Goal: Task Accomplishment & Management: Complete application form

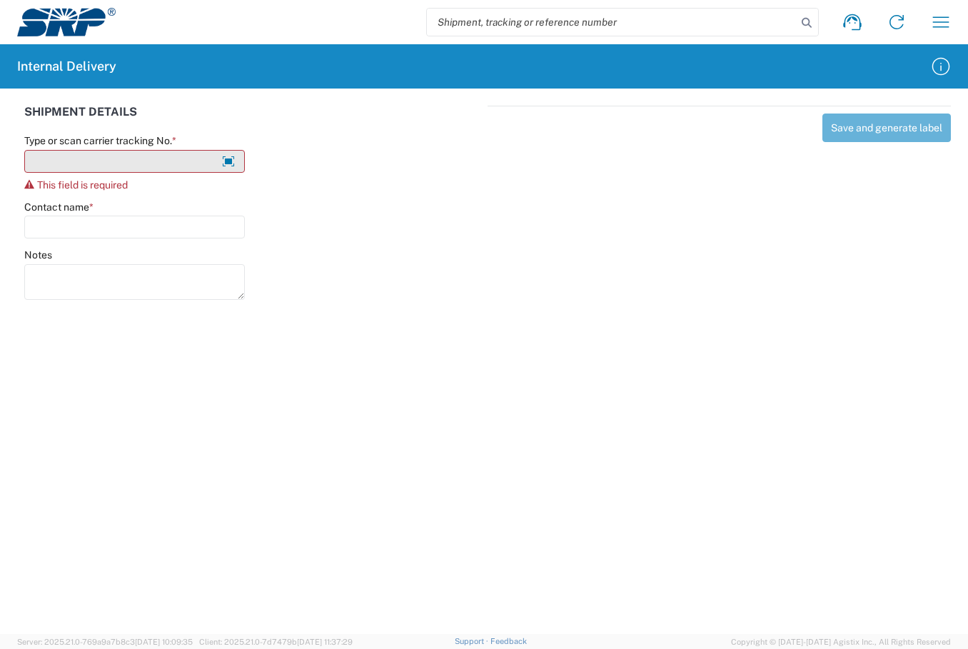
click at [120, 153] on input "Type or scan carrier tracking No. *" at bounding box center [134, 161] width 221 height 23
type input "m"
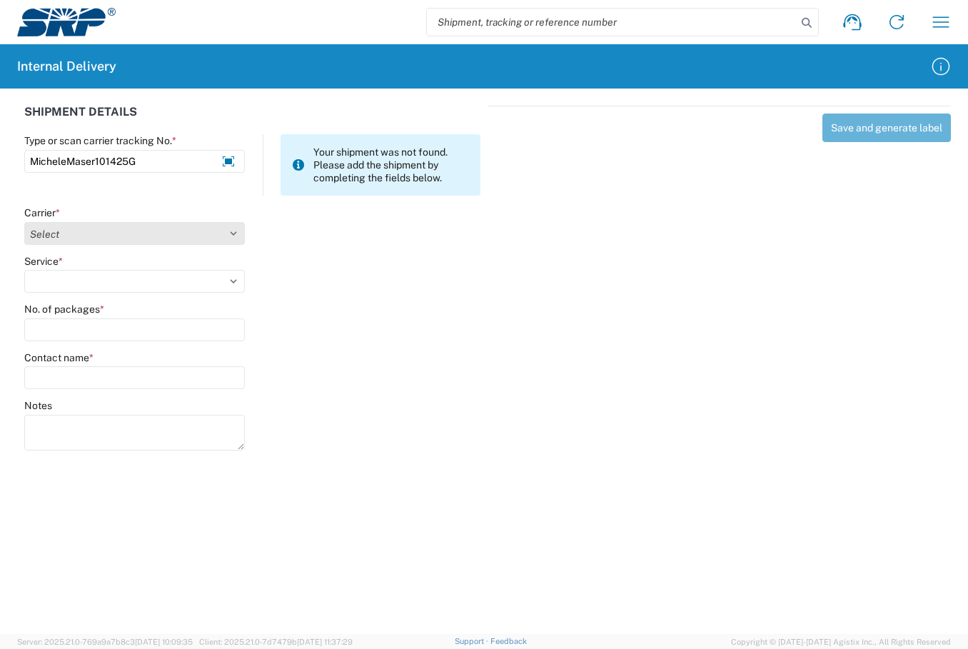
type input "MicheleMaser101425G"
click at [230, 239] on select "Select Amazon Logistics ATI Trucking BC Dimerco Logistics Empire Southwest FedE…" at bounding box center [134, 233] width 221 height 23
select select "18713"
click at [24, 222] on select "Select Amazon Logistics ATI Trucking BC Dimerco Logistics Empire Southwest FedE…" at bounding box center [134, 233] width 221 height 23
click at [236, 282] on select "Select Ground Inter-Office" at bounding box center [134, 281] width 221 height 23
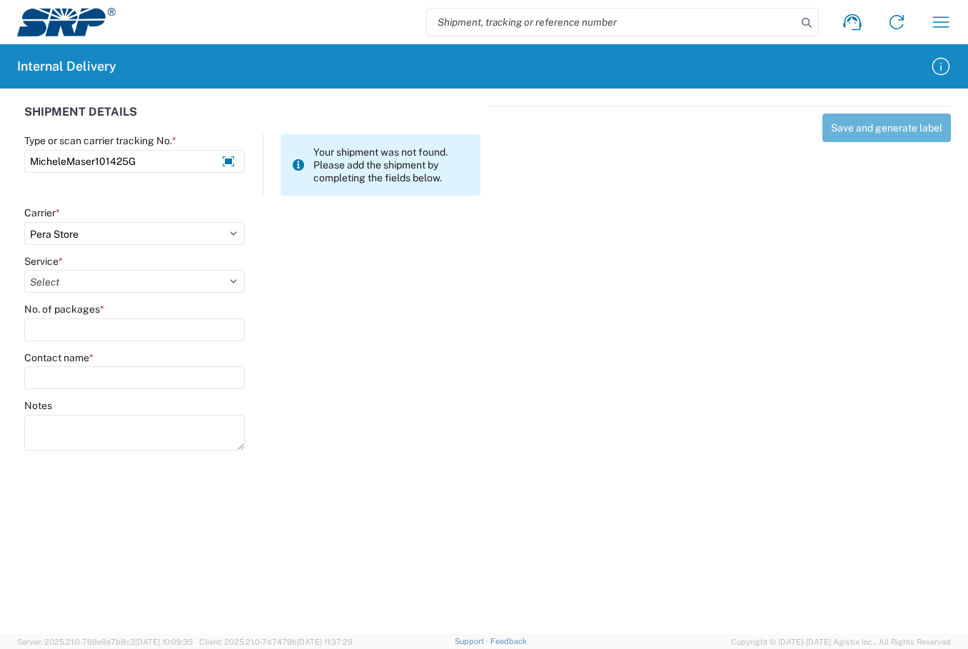
select select "35763"
click at [24, 270] on select "Select Ground Inter-Office" at bounding box center [134, 281] width 221 height 23
click at [166, 323] on input "No. of packages *" at bounding box center [134, 329] width 221 height 23
type input "1"
click at [116, 373] on input "Contact name *" at bounding box center [134, 377] width 221 height 23
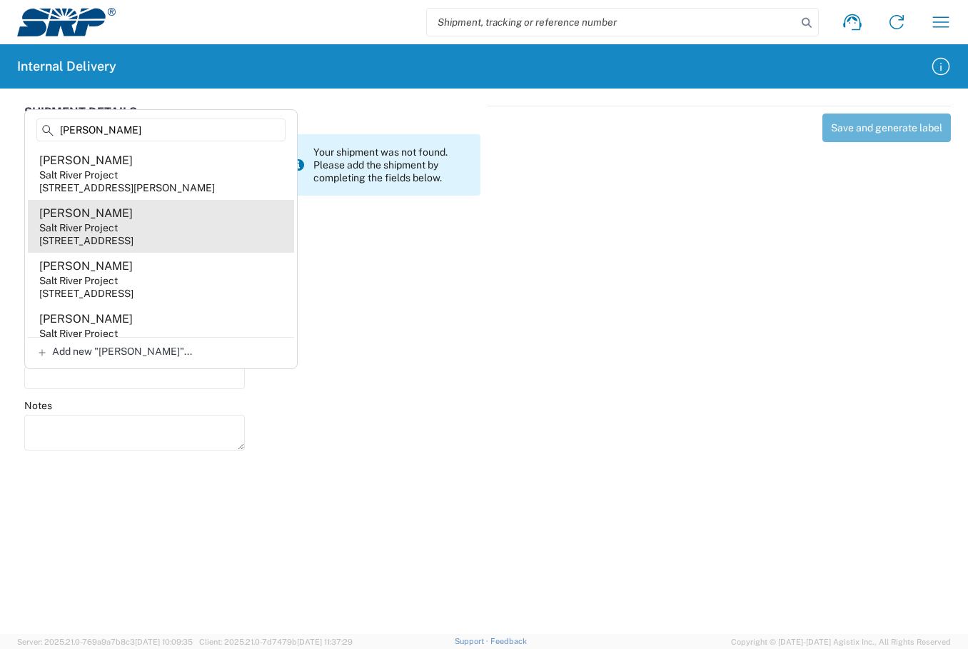
type input "Michele"
click at [115, 247] on div "1500 N Mill Ave, PAB381, Tempe, AZ, 85281, US" at bounding box center [86, 240] width 94 height 13
type input "Michele Maser"
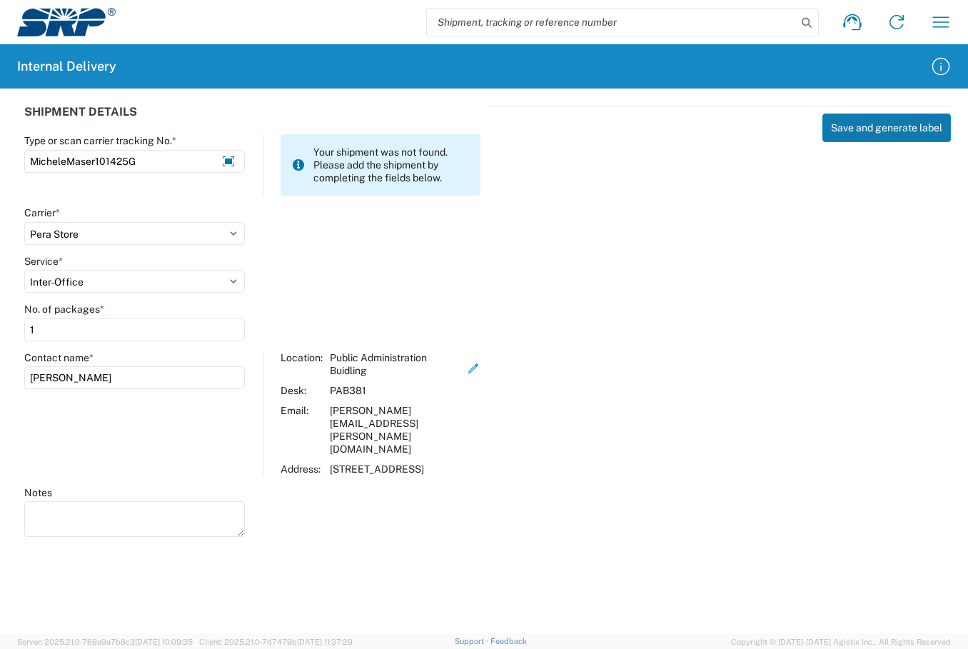
click at [864, 133] on button "Save and generate label" at bounding box center [886, 127] width 128 height 29
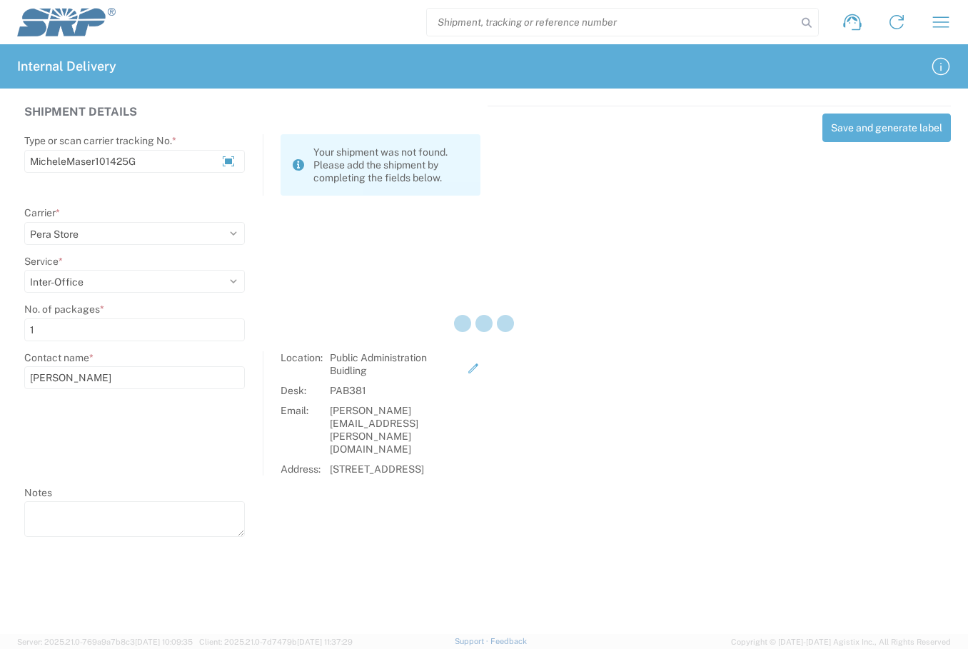
select select
